Goal: Transaction & Acquisition: Purchase product/service

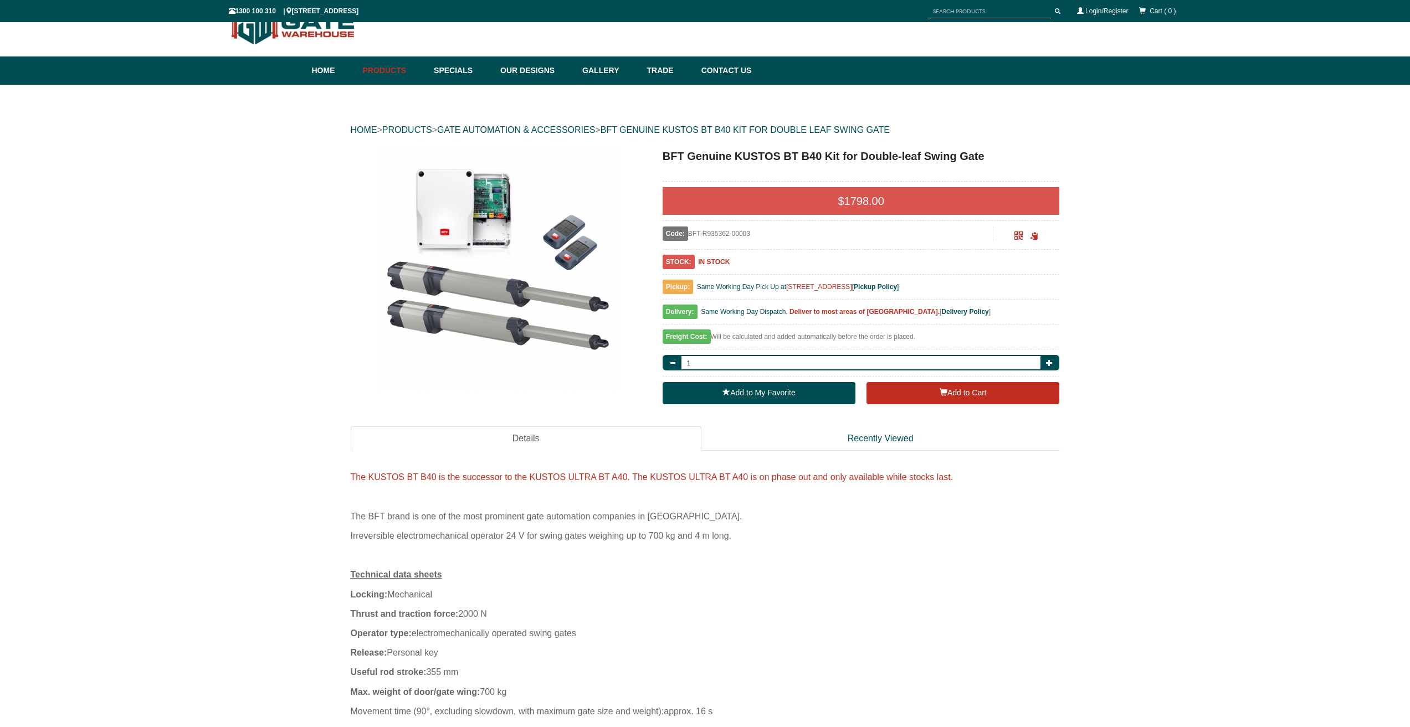
scroll to position [1191, 0]
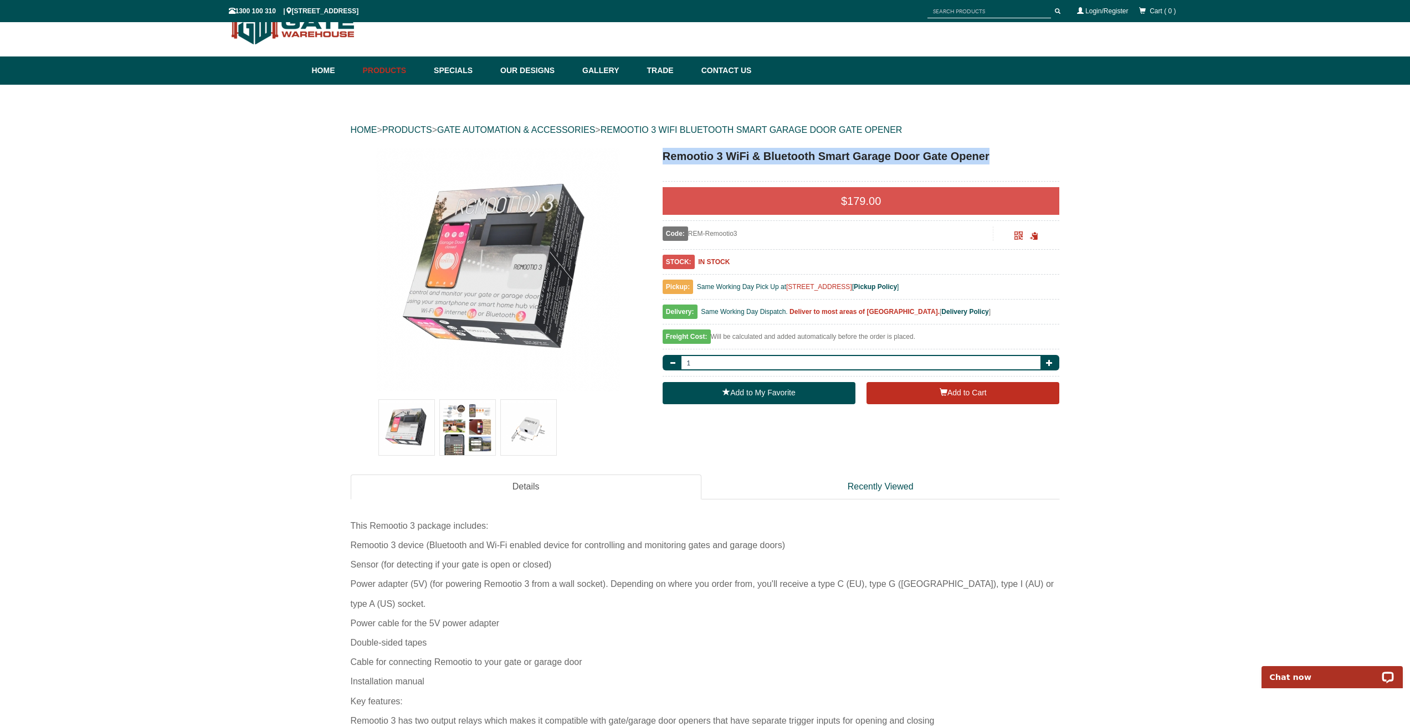
drag, startPoint x: 667, startPoint y: 153, endPoint x: 996, endPoint y: 162, distance: 329.2
click at [996, 162] on h1 "Remootio 3 WiFi & Bluetooth Smart Garage Door Gate Opener" at bounding box center [861, 156] width 397 height 17
copy h1 "Remootio 3 WiFi & Bluetooth Smart Garage Door Gate Opener"
